Goal: Task Accomplishment & Management: Manage account settings

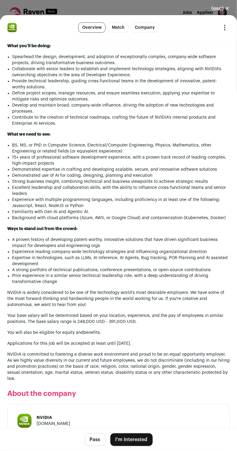
scroll to position [554, 0]
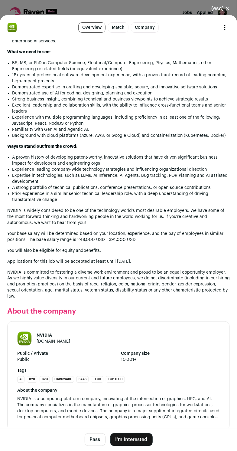
click at [225, 9] on button "(esc) ✕" at bounding box center [221, 8] width 33 height 13
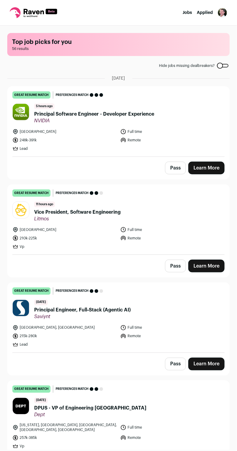
click at [100, 213] on span "Vice President, Software Engineering" at bounding box center [77, 212] width 87 height 7
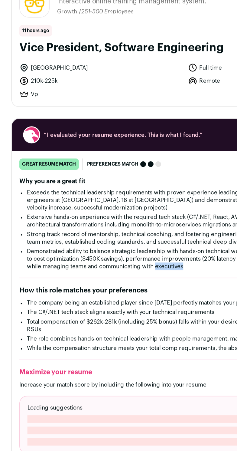
click at [137, 174] on h2 "Why you are a great fit" at bounding box center [118, 176] width 213 height 5
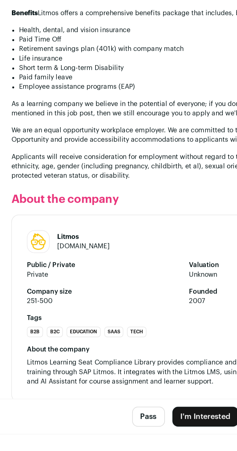
scroll to position [671, 0]
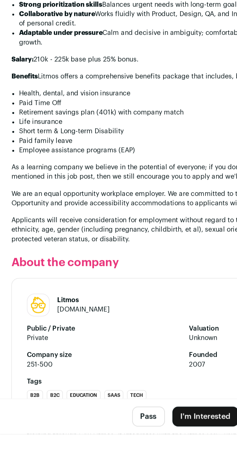
click at [95, 446] on button "Pass" at bounding box center [95, 440] width 21 height 13
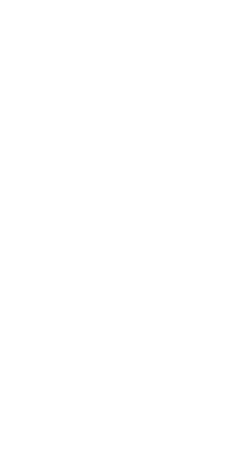
scroll to position [4, 0]
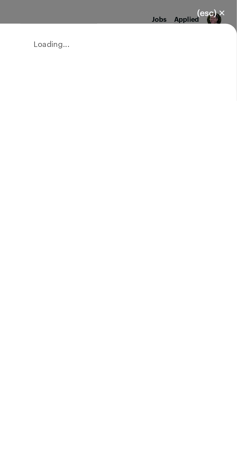
click at [230, 9] on button "(esc) ✕" at bounding box center [221, 8] width 33 height 13
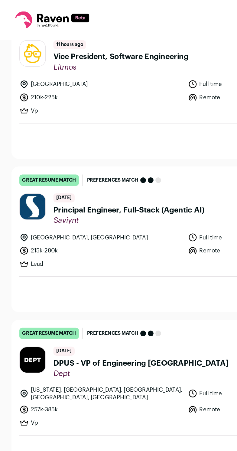
scroll to position [178, 0]
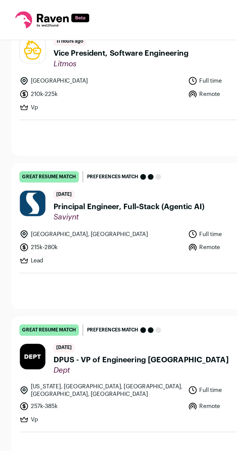
click at [91, 129] on span "Principal Engineer, Full‑Stack (Agentic AI)" at bounding box center [82, 132] width 97 height 7
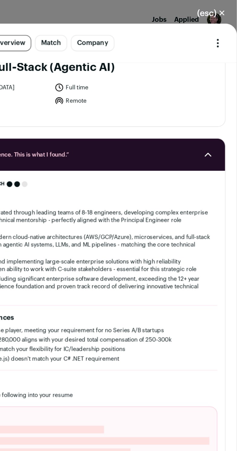
scroll to position [48, 0]
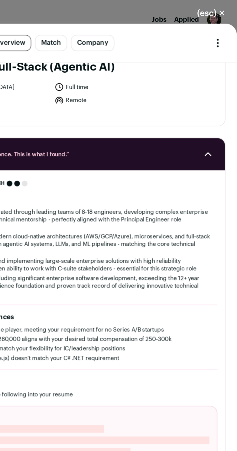
click at [227, 11] on button "(esc) ✕" at bounding box center [221, 8] width 33 height 13
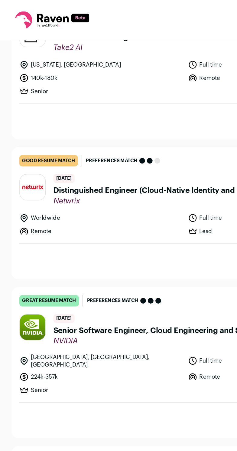
scroll to position [765, 0]
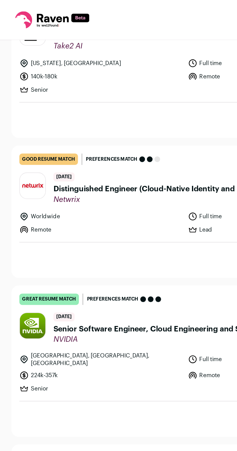
click at [83, 200] on div "[DATE] Senior Software Engineer, Cloud Engineering and Services NVIDIA" at bounding box center [102, 210] width 136 height 20
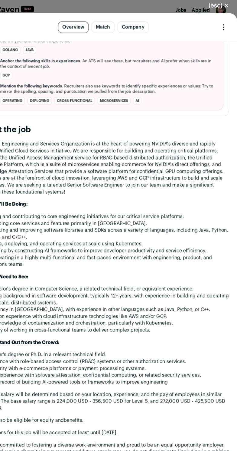
scroll to position [4, 0]
click at [225, 25] on icon "Open dropdown" at bounding box center [225, 25] width 1 height 1
click at [222, 6] on button "(esc) ✕" at bounding box center [221, 8] width 33 height 13
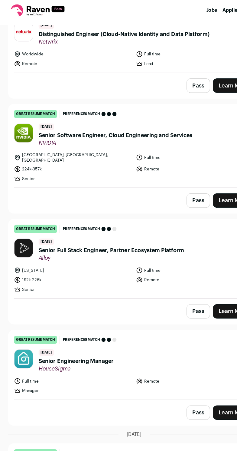
scroll to position [852, 0]
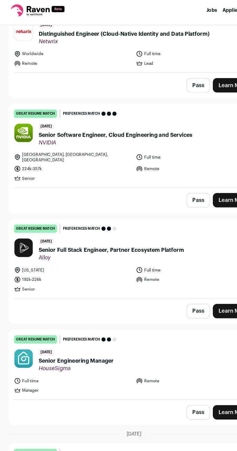
click at [85, 221] on span "Senior Full Stack Engineer, Partner Ecosystem Platform" at bounding box center [98, 224] width 129 height 7
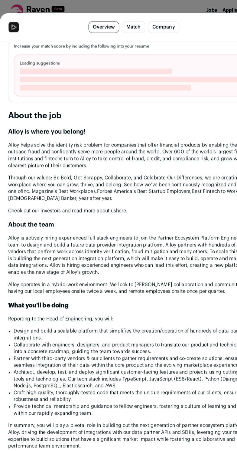
scroll to position [4, 0]
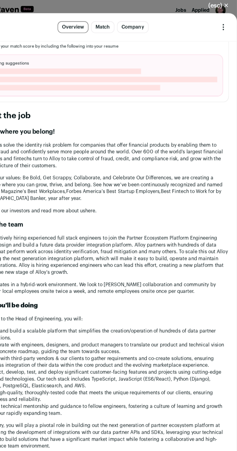
click at [222, 5] on button "(esc) ✕" at bounding box center [221, 8] width 33 height 13
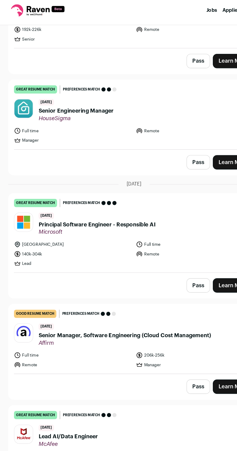
scroll to position [1074, 0]
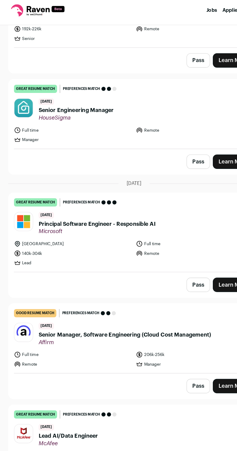
click at [124, 198] on span "Principal Software Engineer - Responsible AI" at bounding box center [86, 201] width 104 height 7
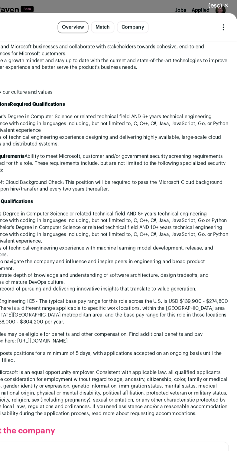
scroll to position [620, 0]
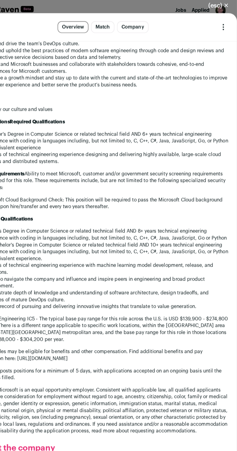
click at [220, 8] on button "(esc) ✕" at bounding box center [221, 8] width 33 height 13
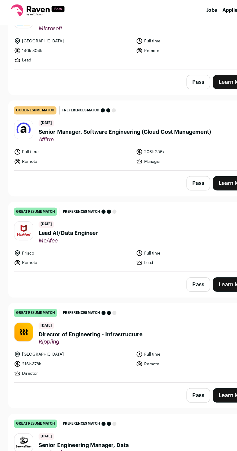
scroll to position [1255, 0]
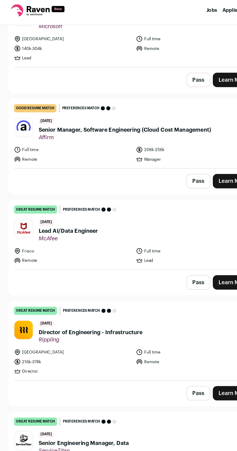
click at [12, 340] on div "Pass Learn More" at bounding box center [119, 351] width 222 height 22
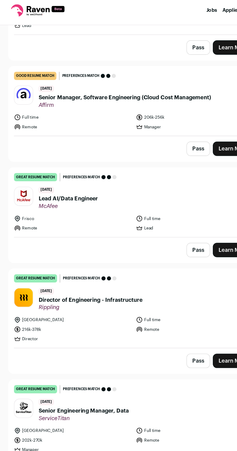
scroll to position [1285, 0]
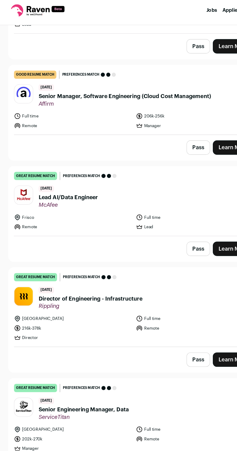
click at [192, 414] on link "Learn More" at bounding box center [207, 420] width 36 height 13
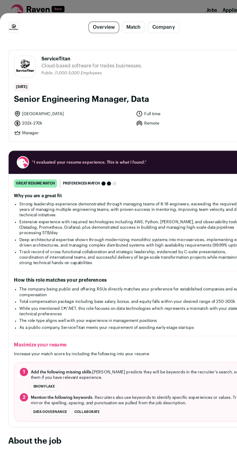
scroll to position [4, 0]
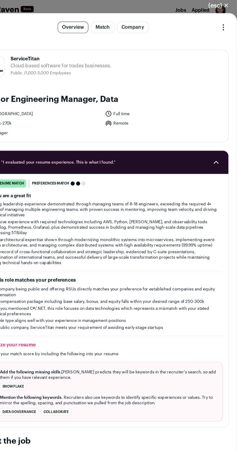
click at [224, 7] on button "(esc) ✕" at bounding box center [221, 8] width 33 height 13
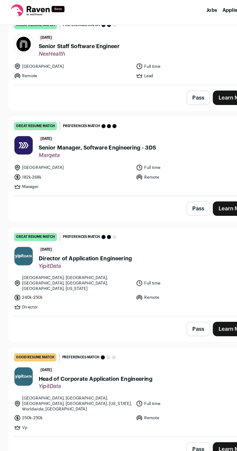
scroll to position [2259, 0]
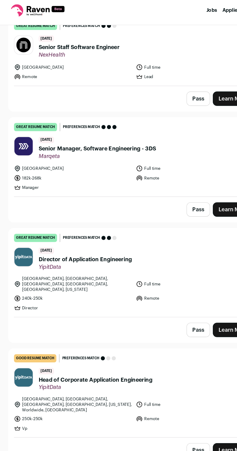
click at [77, 107] on link "great resume match You meet the must-have requirements, the nice-to-have requir…" at bounding box center [119, 142] width 222 height 70
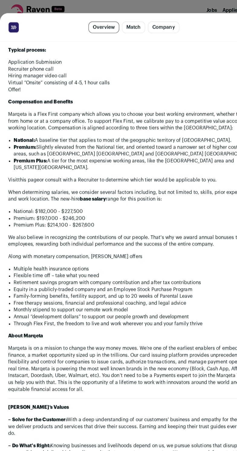
scroll to position [920, 0]
